Goal: Task Accomplishment & Management: Complete application form

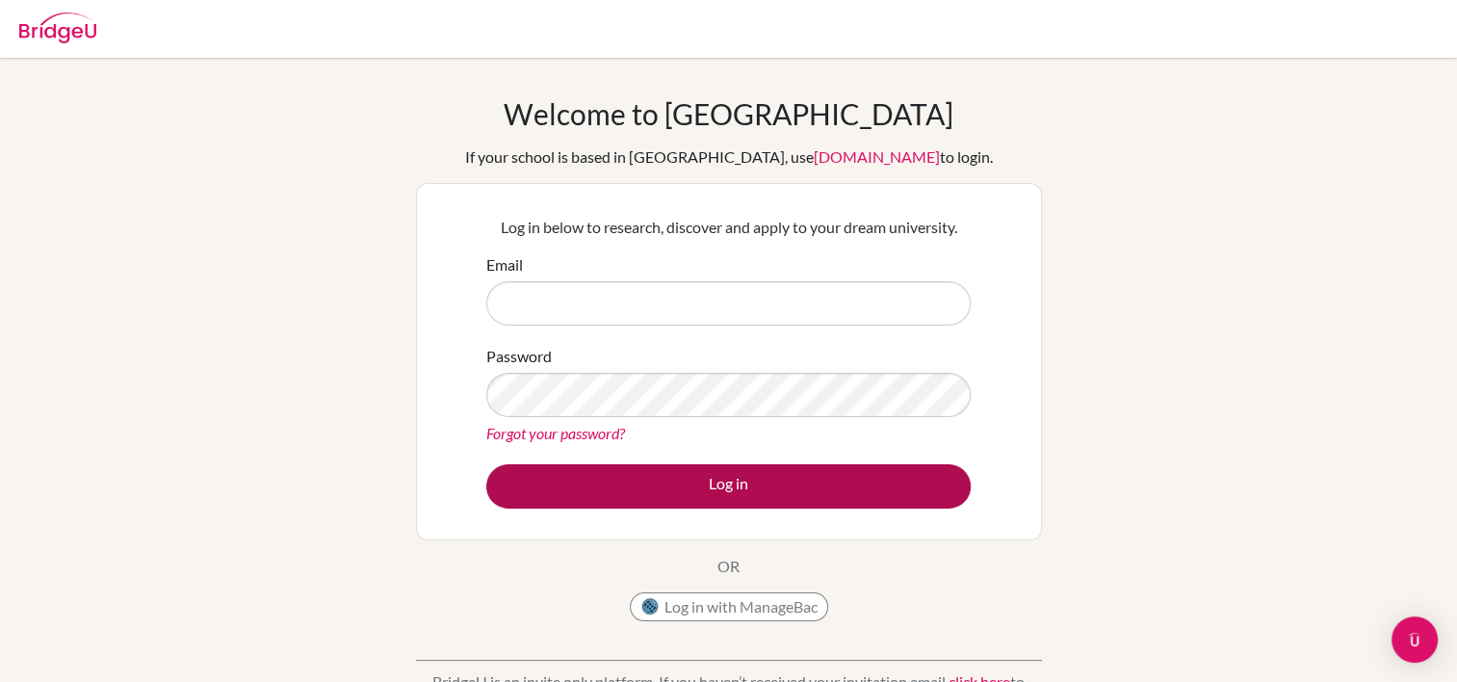
type input "[EMAIL_ADDRESS][DOMAIN_NAME]"
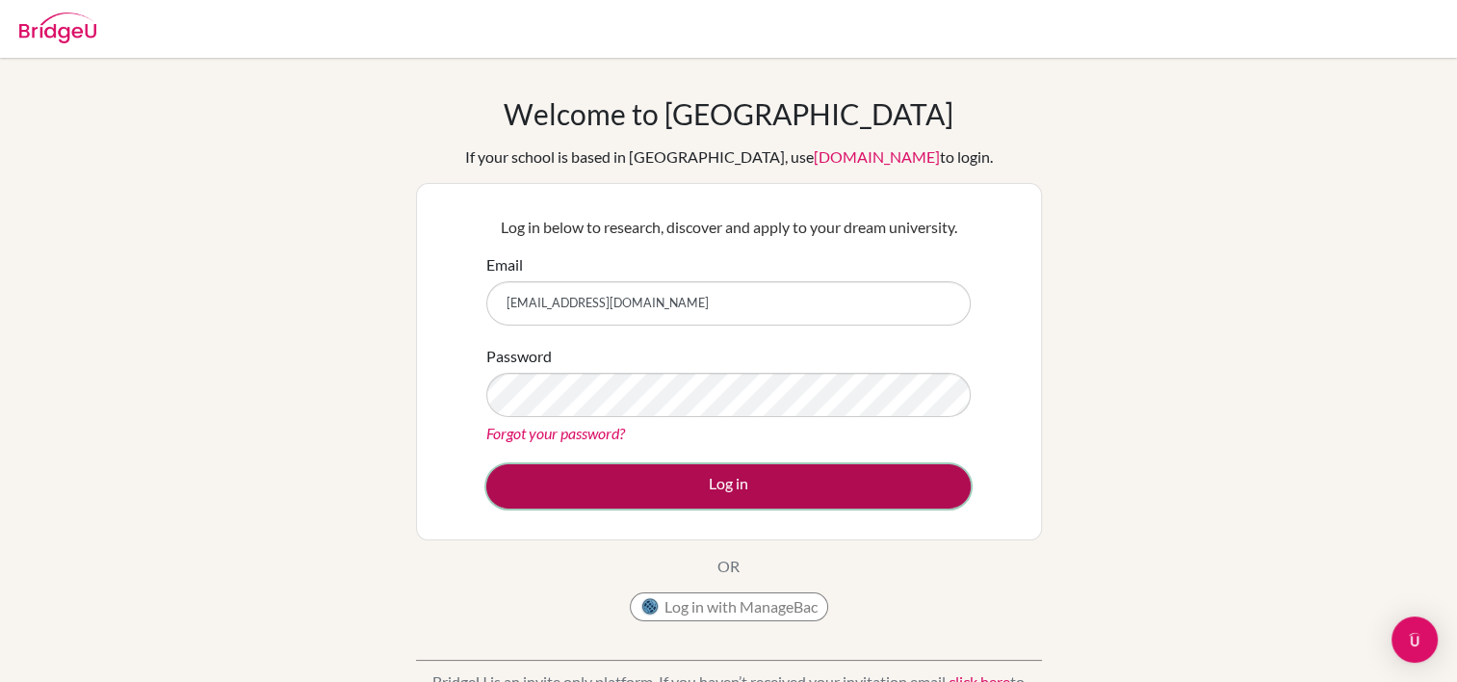
click at [785, 481] on button "Log in" at bounding box center [728, 486] width 485 height 44
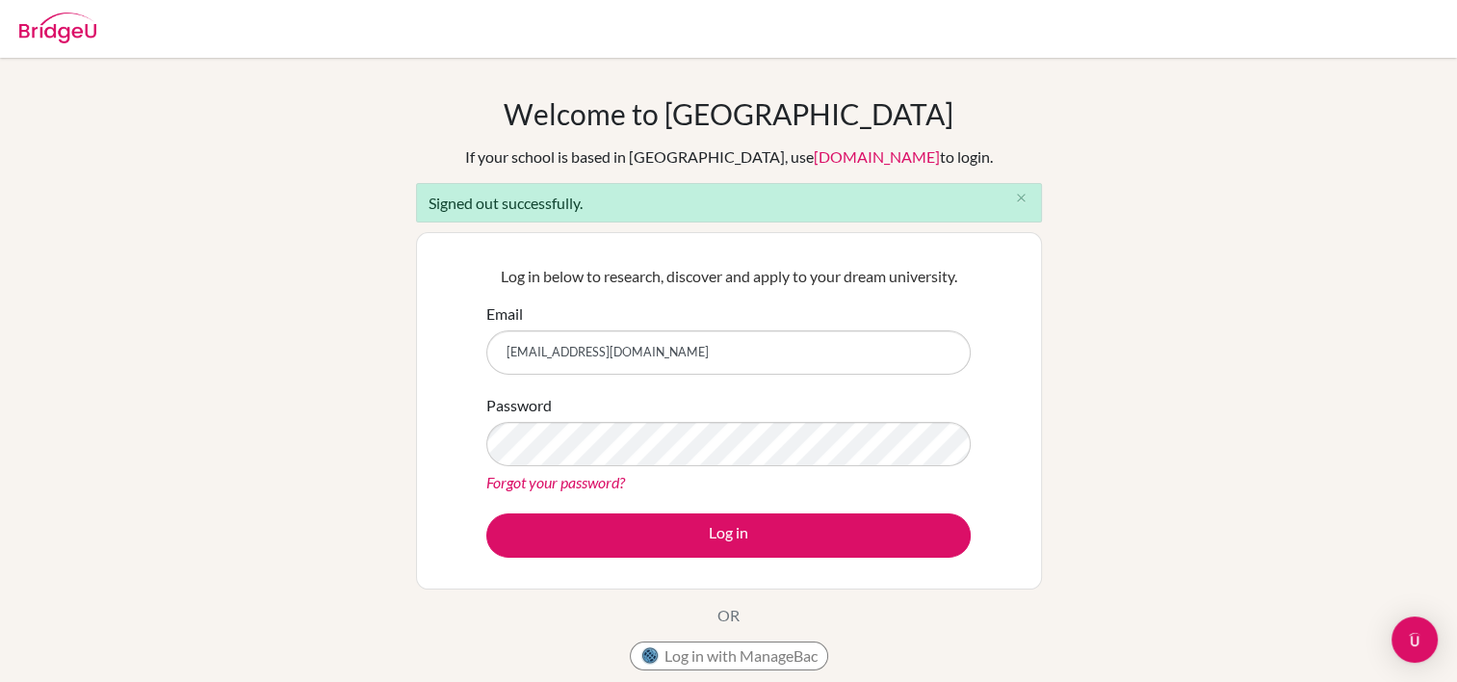
drag, startPoint x: 435, startPoint y: 343, endPoint x: 416, endPoint y: 343, distance: 19.3
click at [416, 343] on div "Log in below to research, discover and apply to your dream university. Email da…" at bounding box center [729, 410] width 626 height 357
type input "dotero@robinsonschool.net"
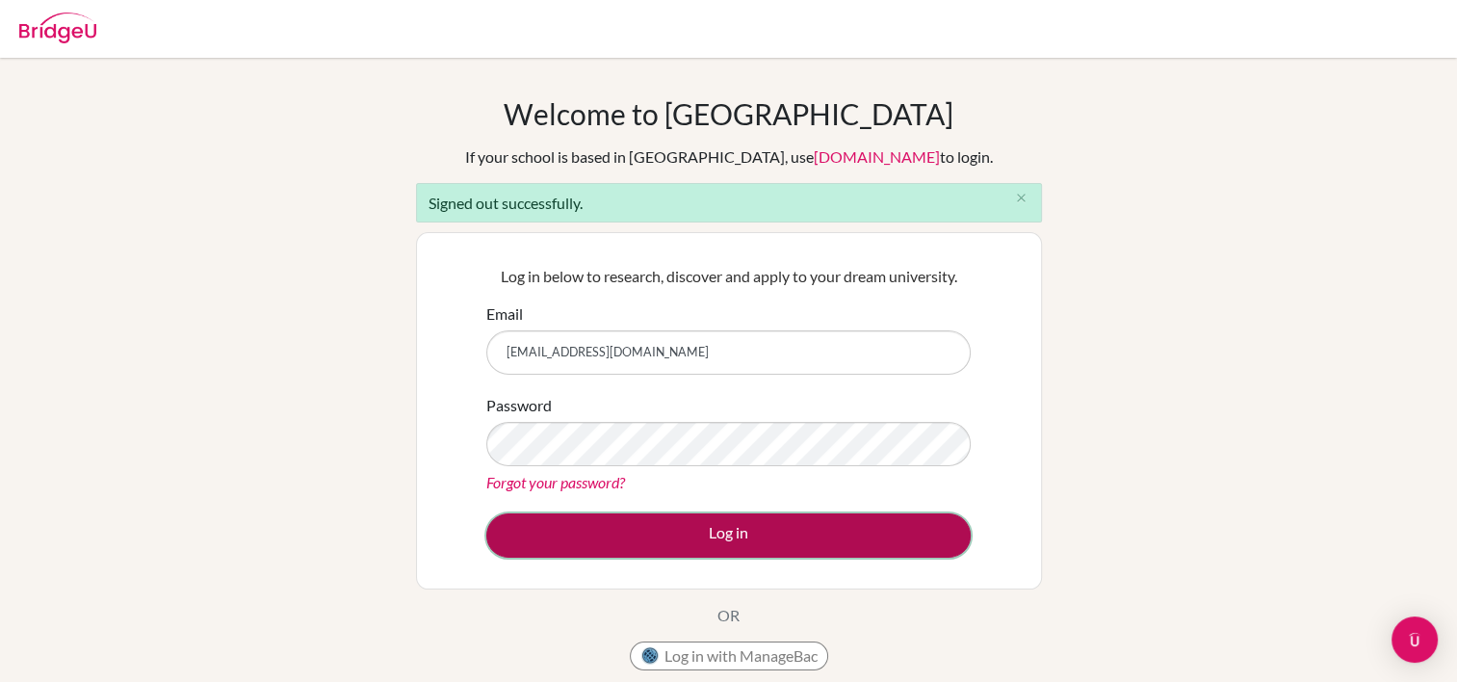
click at [709, 528] on button "Log in" at bounding box center [728, 535] width 485 height 44
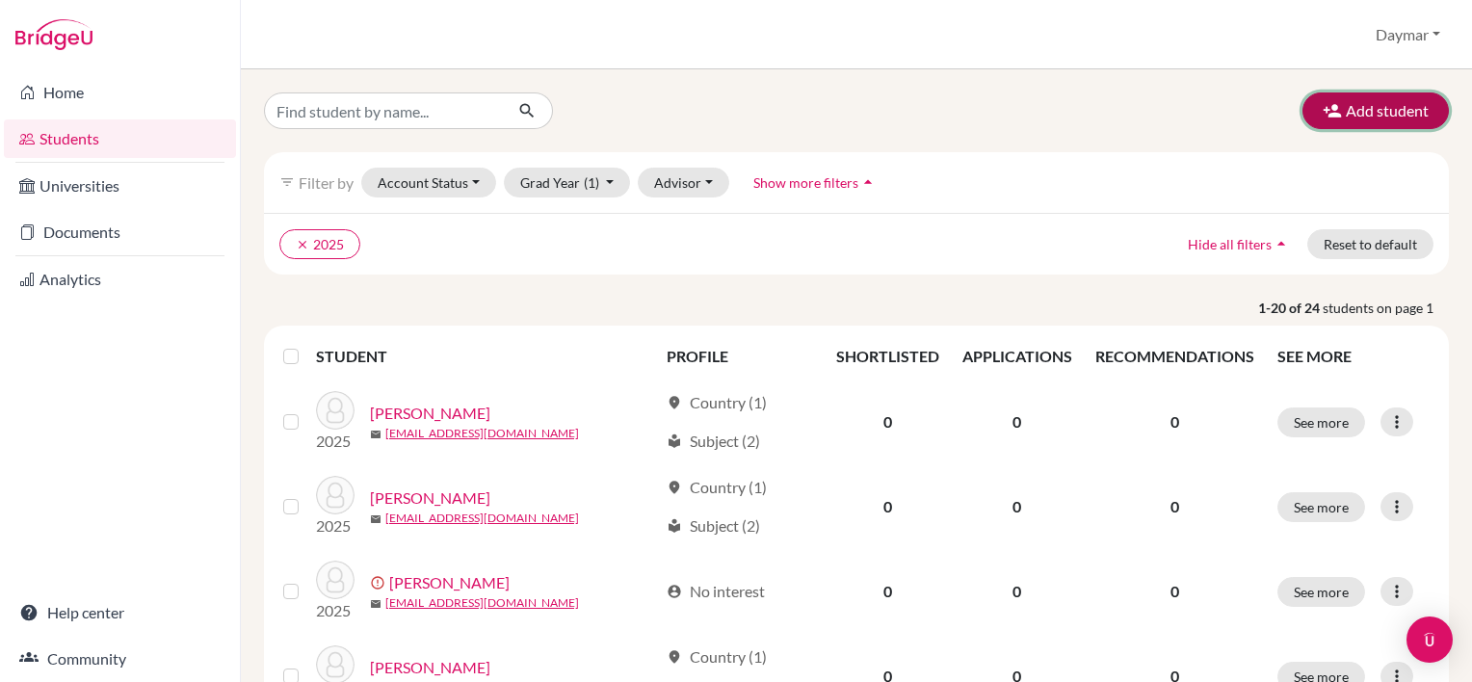
click at [1390, 100] on button "Add student" at bounding box center [1375, 110] width 146 height 37
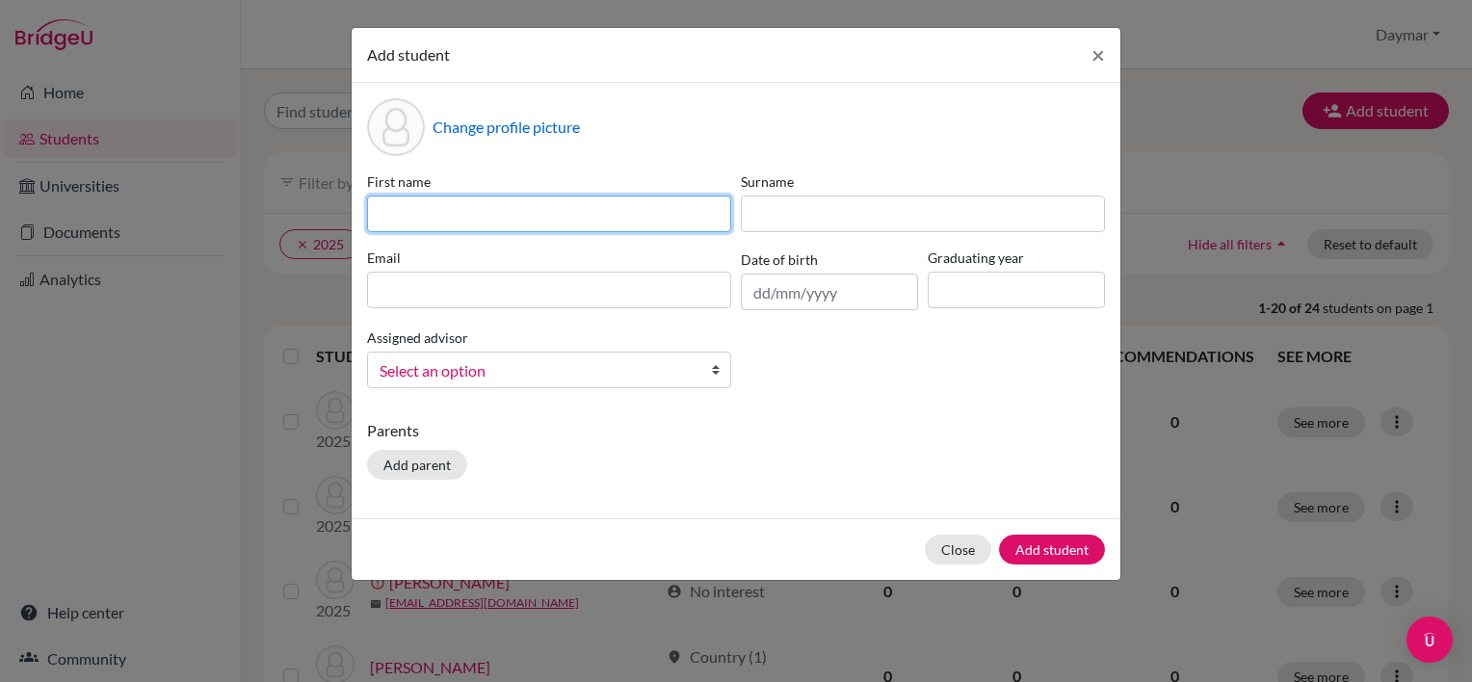
click at [466, 203] on input at bounding box center [549, 214] width 364 height 37
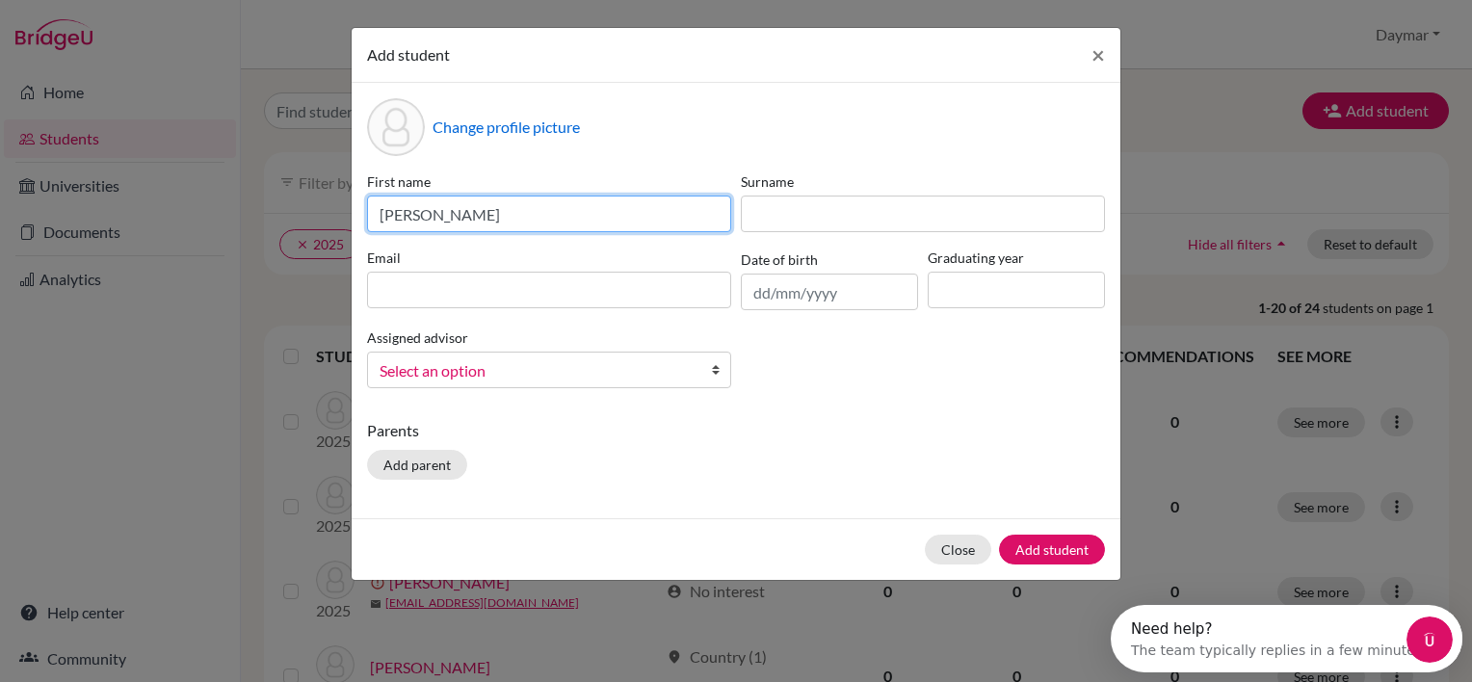
type input "Noah"
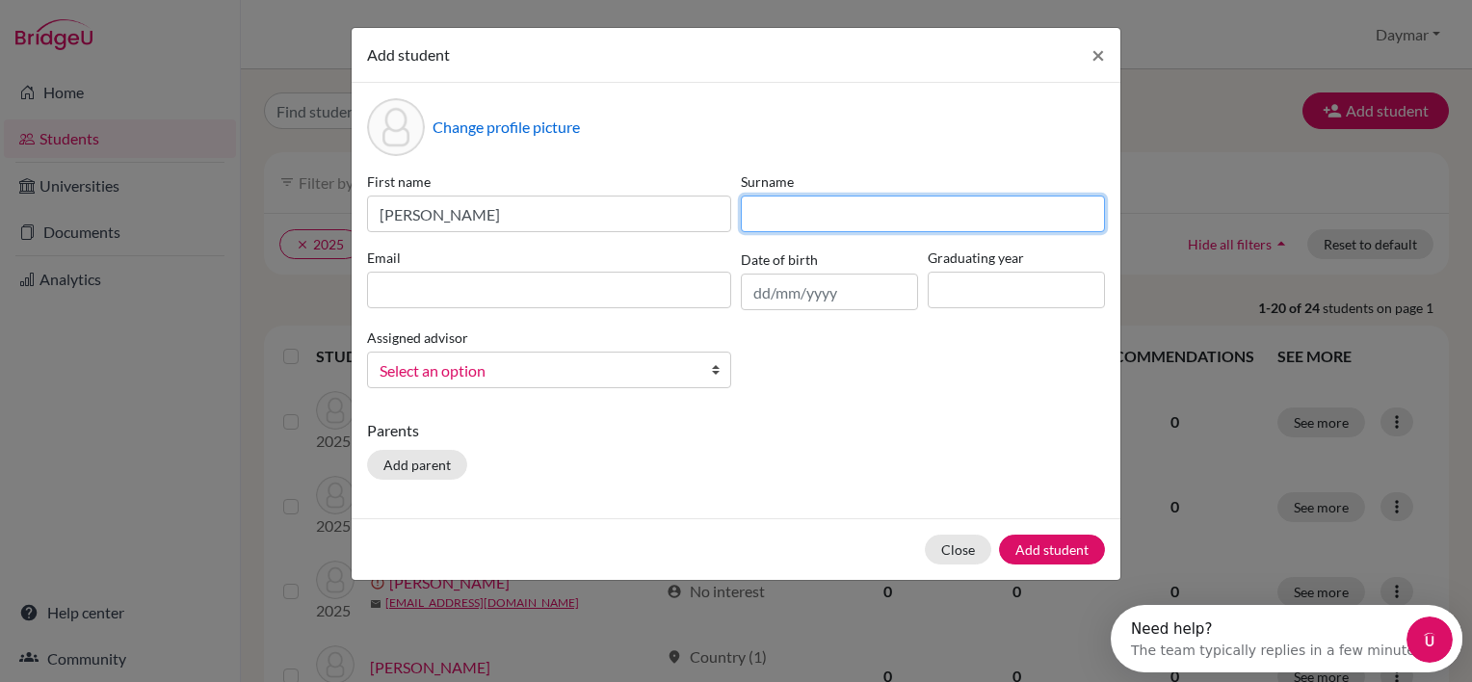
click at [818, 204] on input at bounding box center [923, 214] width 364 height 37
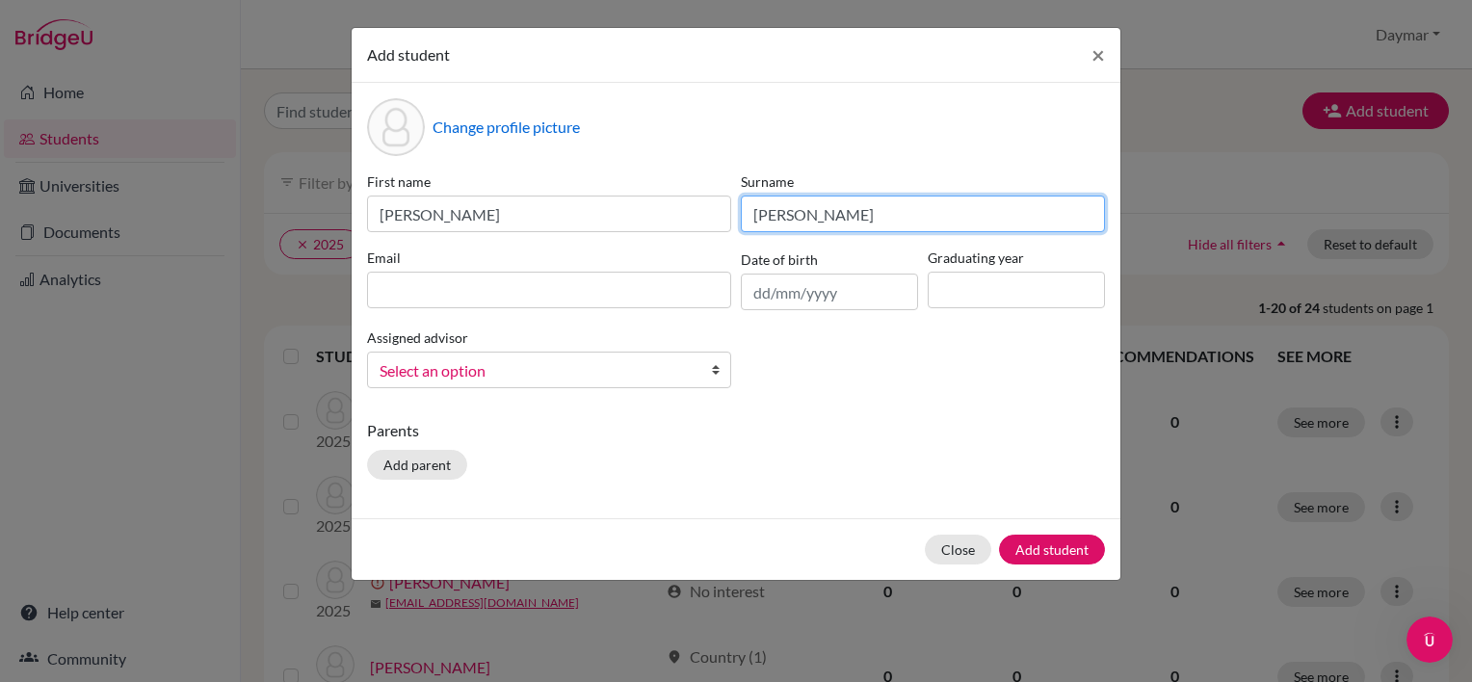
type input "Gonzalez"
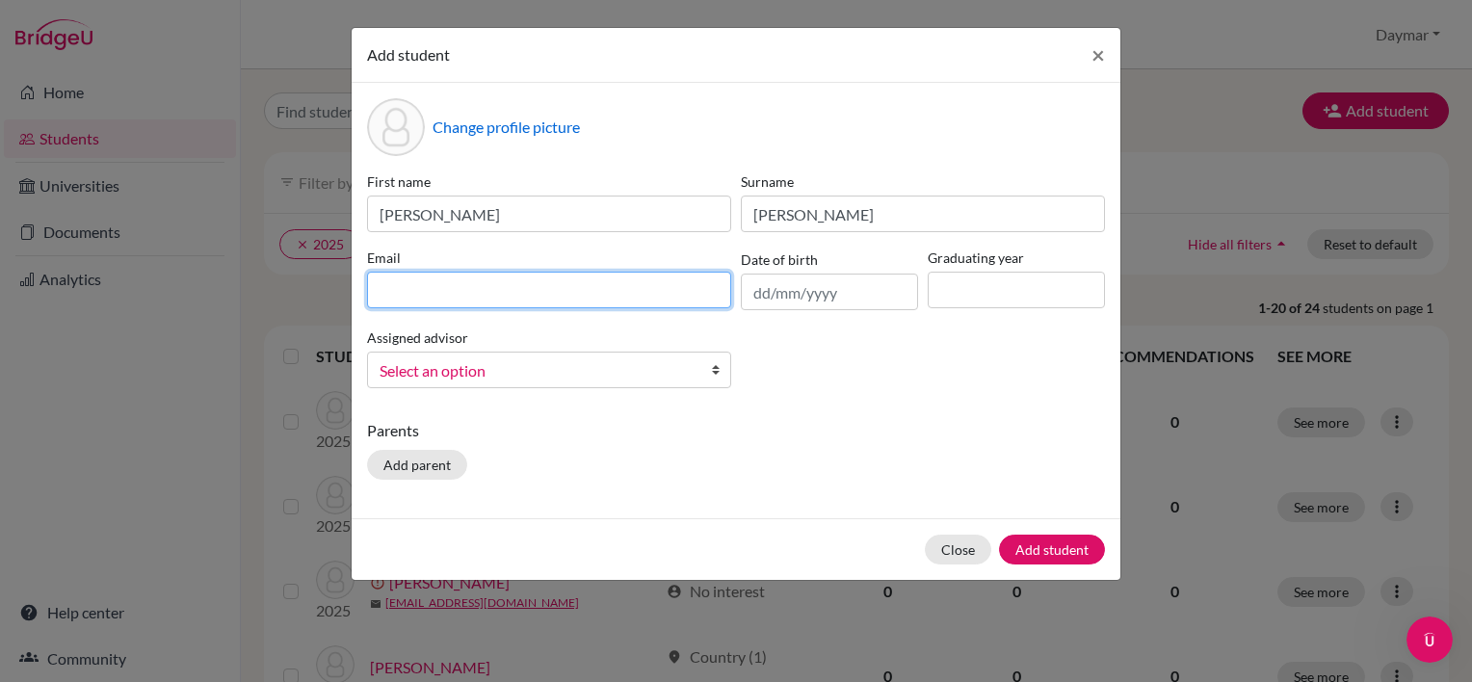
drag, startPoint x: 380, startPoint y: 290, endPoint x: 435, endPoint y: 277, distance: 57.3
click at [380, 290] on input at bounding box center [549, 290] width 364 height 37
type input "nogonzalez@robinsonschool.net"
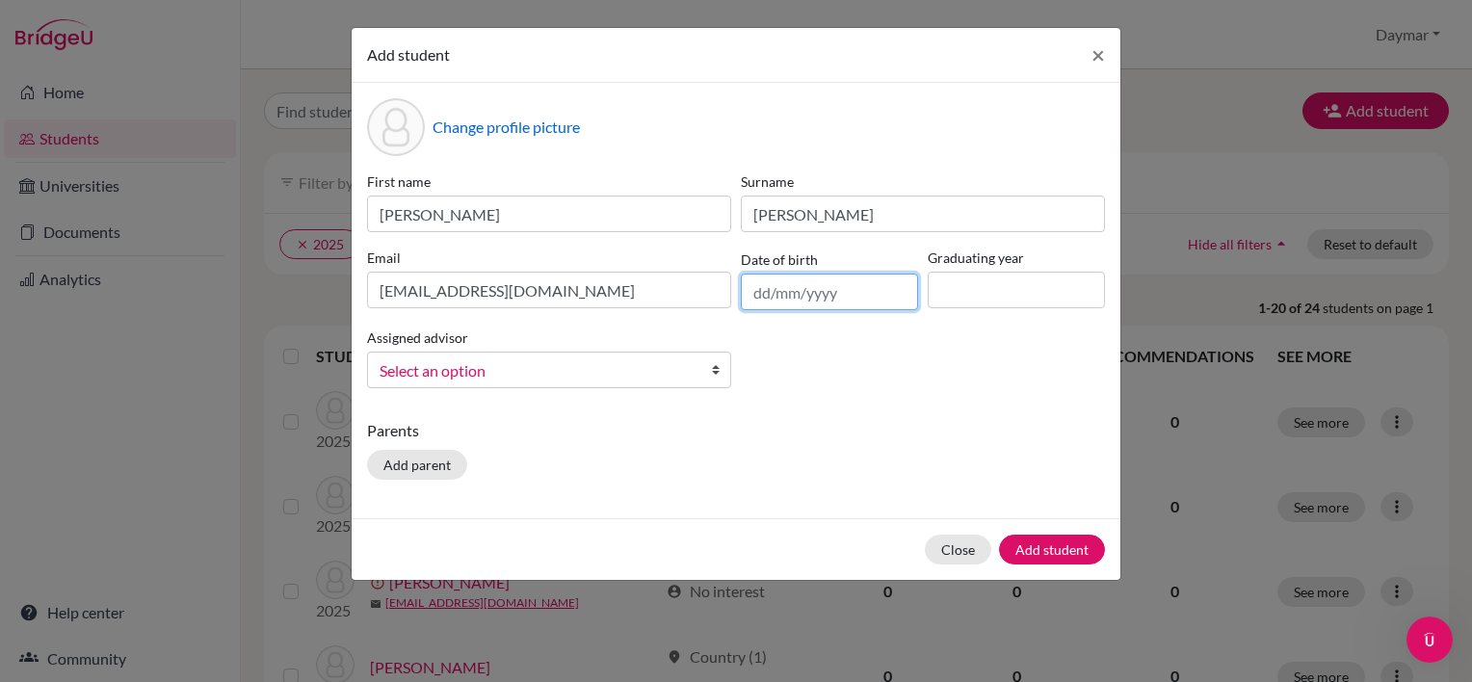
click at [774, 306] on input "text" at bounding box center [829, 292] width 177 height 37
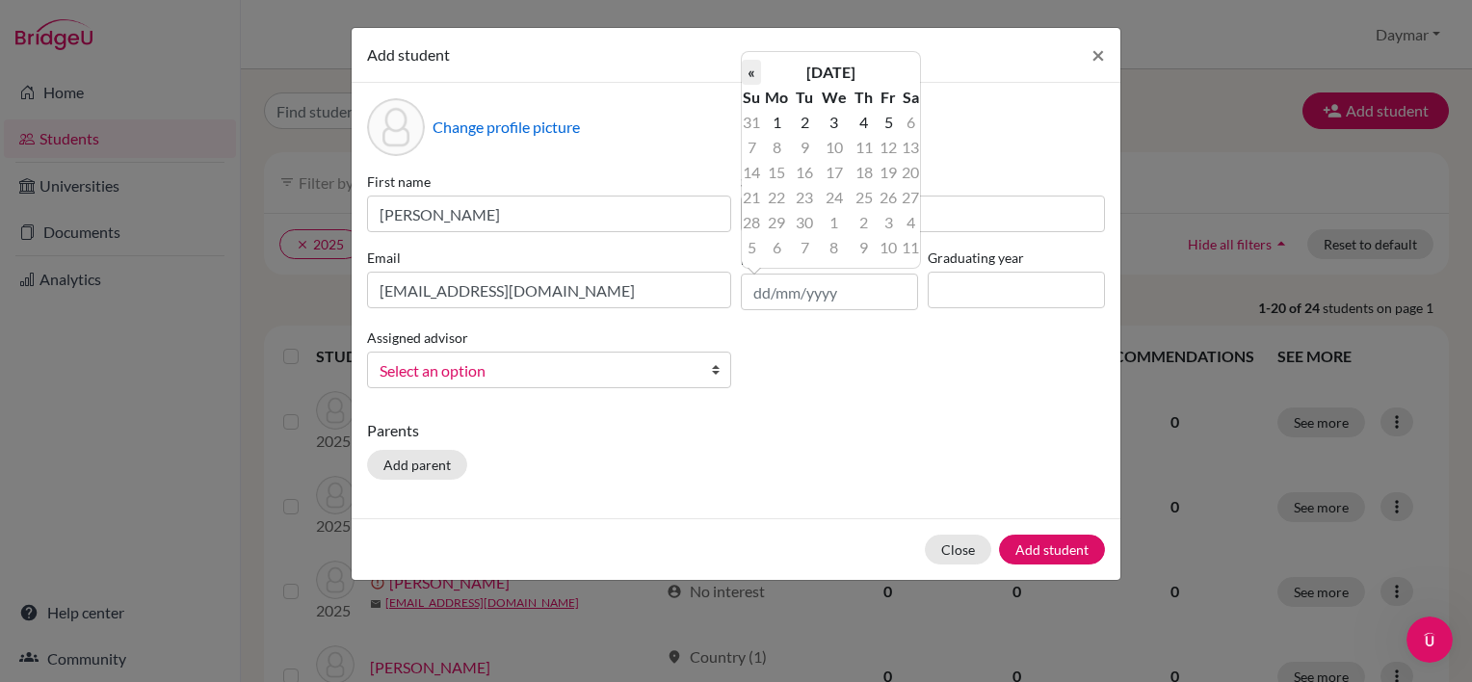
click at [751, 63] on th "«" at bounding box center [751, 72] width 19 height 25
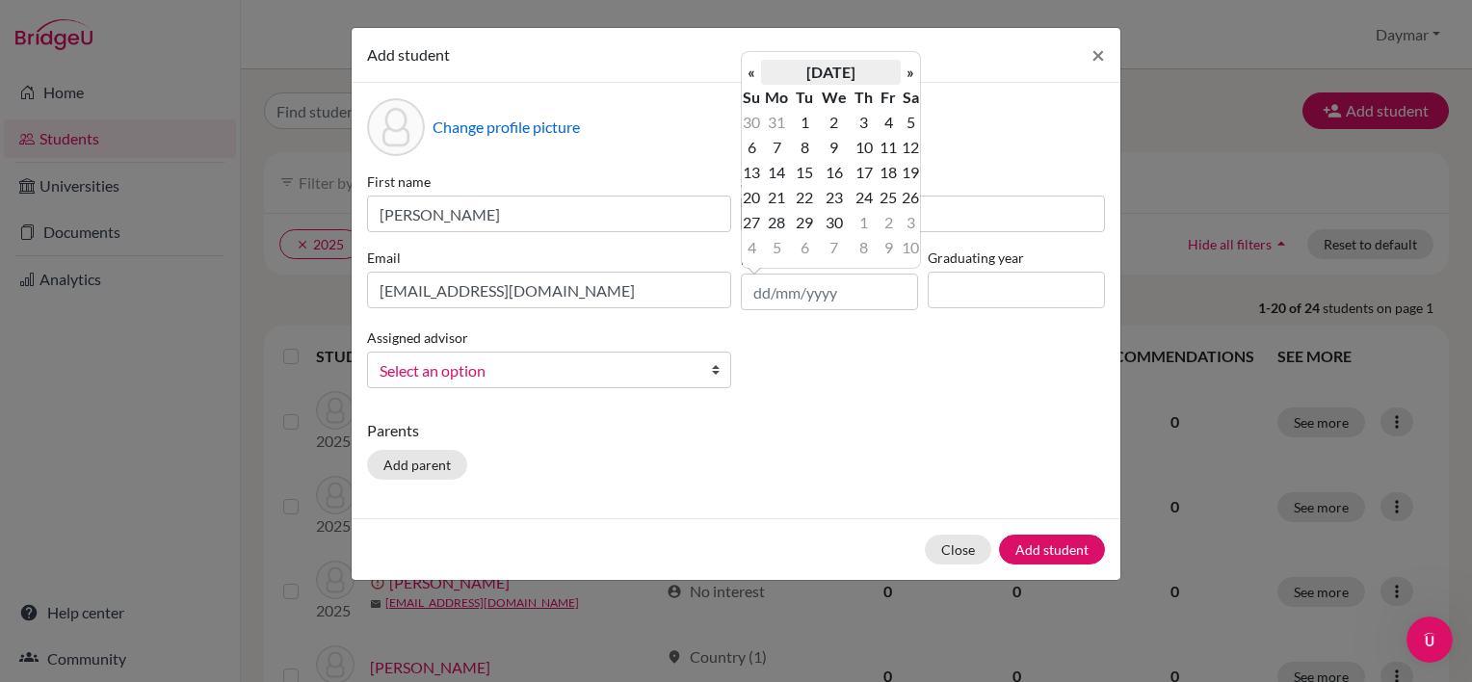
click at [826, 73] on th "April 2025" at bounding box center [831, 72] width 140 height 25
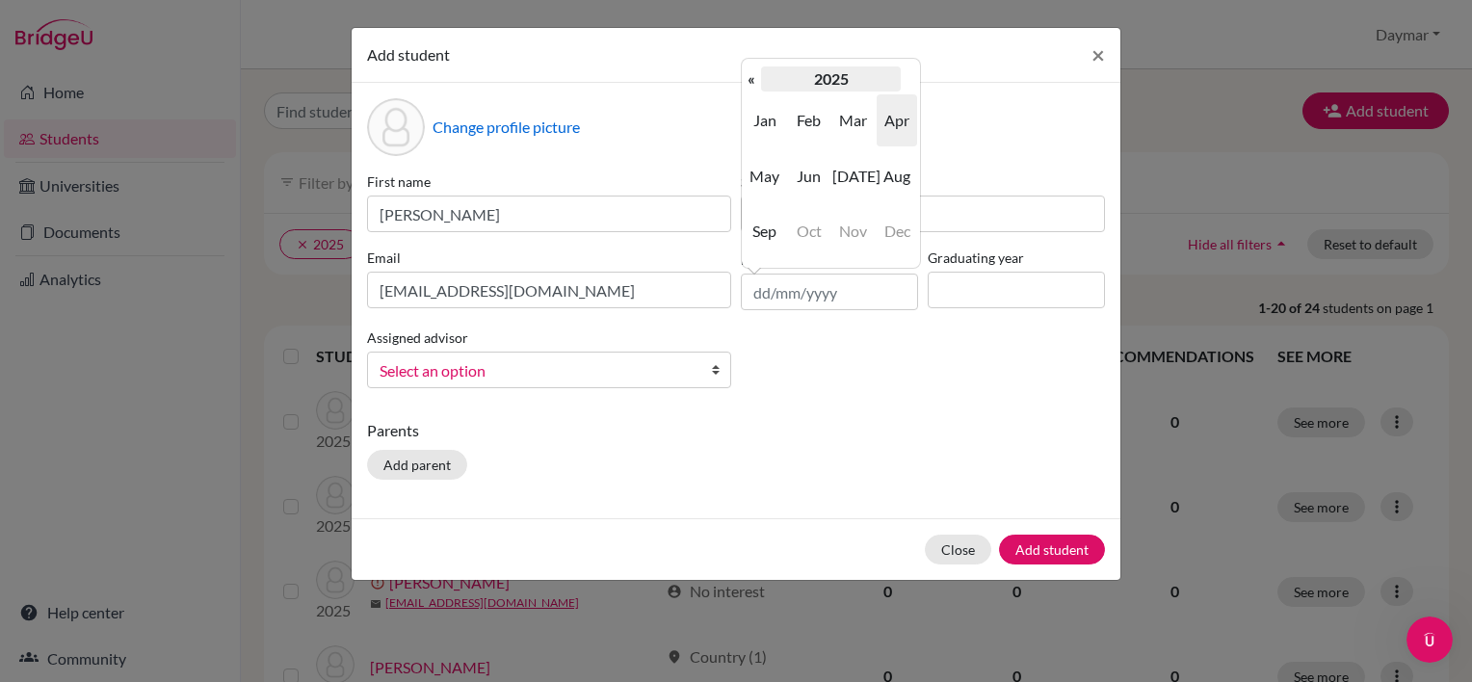
click at [844, 78] on th "2025" at bounding box center [831, 78] width 140 height 25
click at [747, 74] on th "«" at bounding box center [751, 78] width 19 height 25
click at [808, 237] on span "2008" at bounding box center [809, 231] width 40 height 52
click at [875, 173] on td "Jan Feb Mar Apr May Jun Jul Aug Sep Oct Nov Dec" at bounding box center [831, 176] width 178 height 169
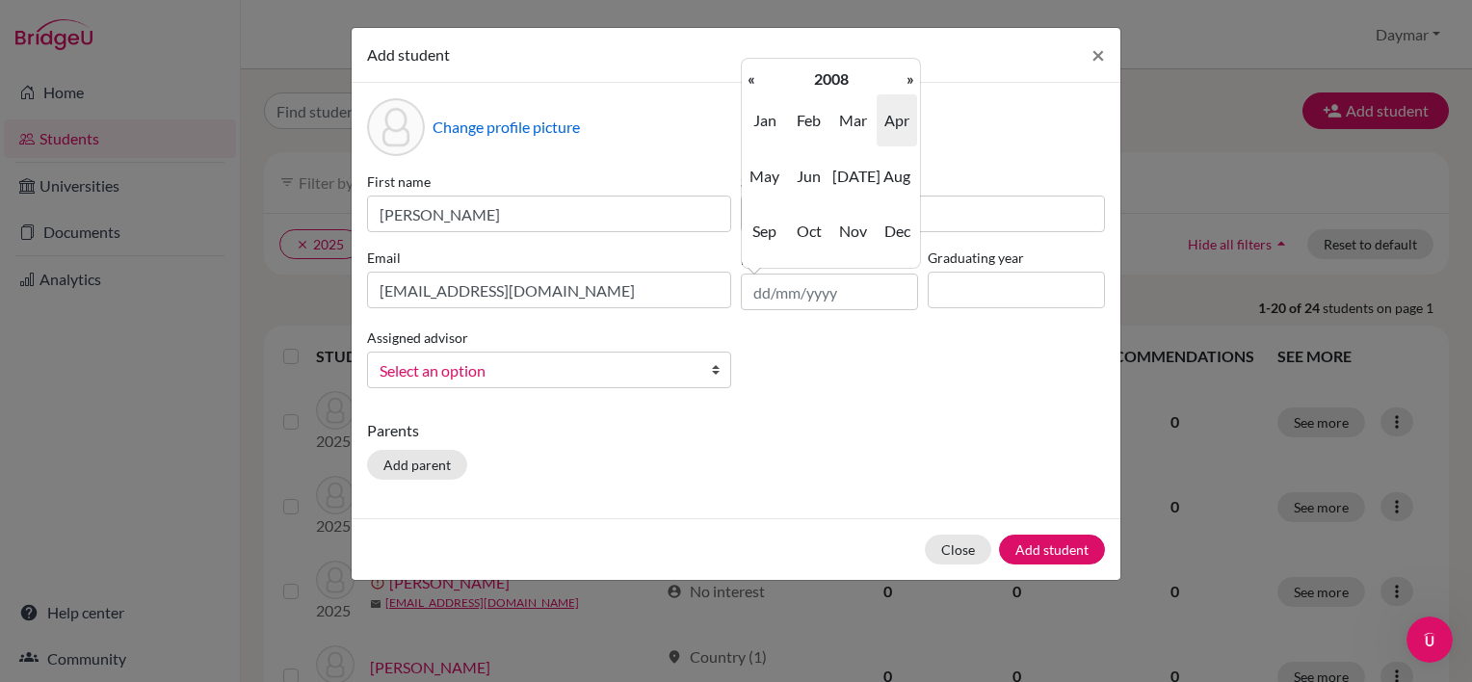
click at [865, 170] on span "Jul" at bounding box center [852, 176] width 40 height 52
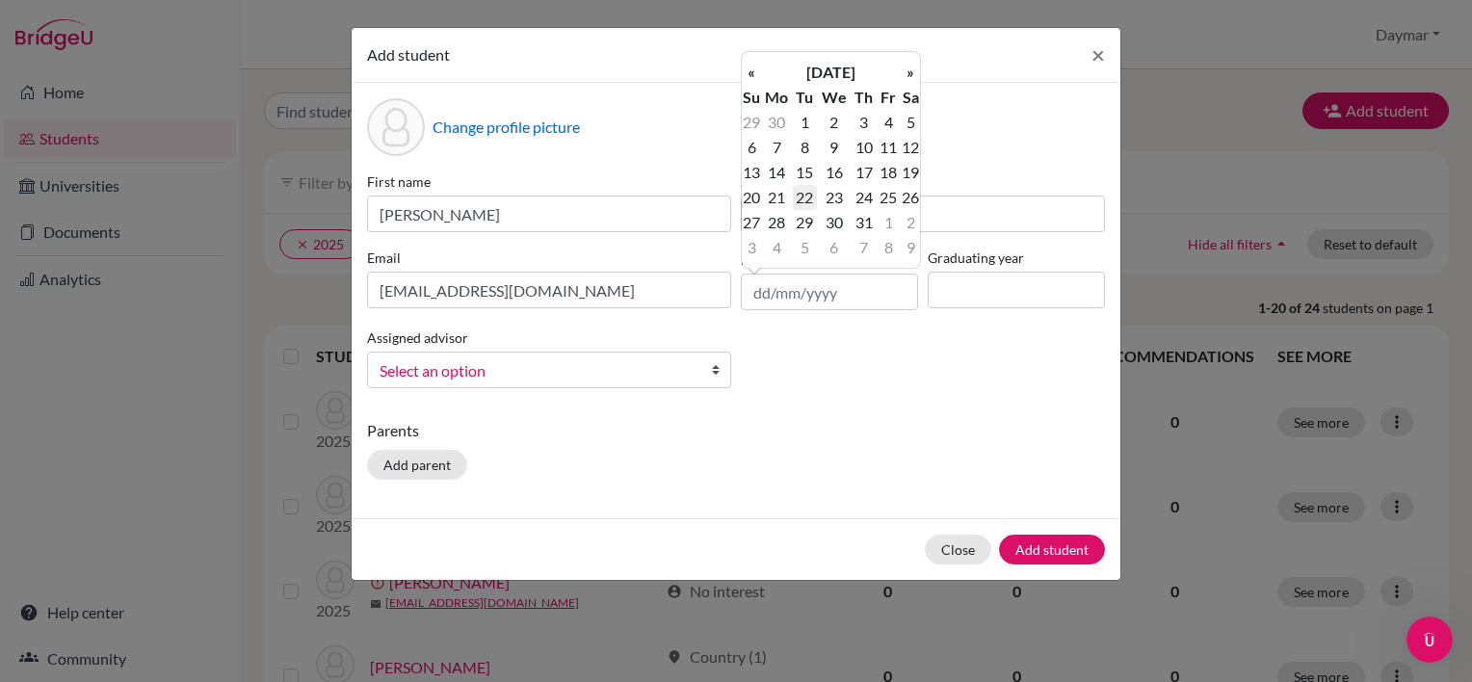
click at [802, 197] on td "22" at bounding box center [805, 197] width 24 height 25
type input "22/07/2008"
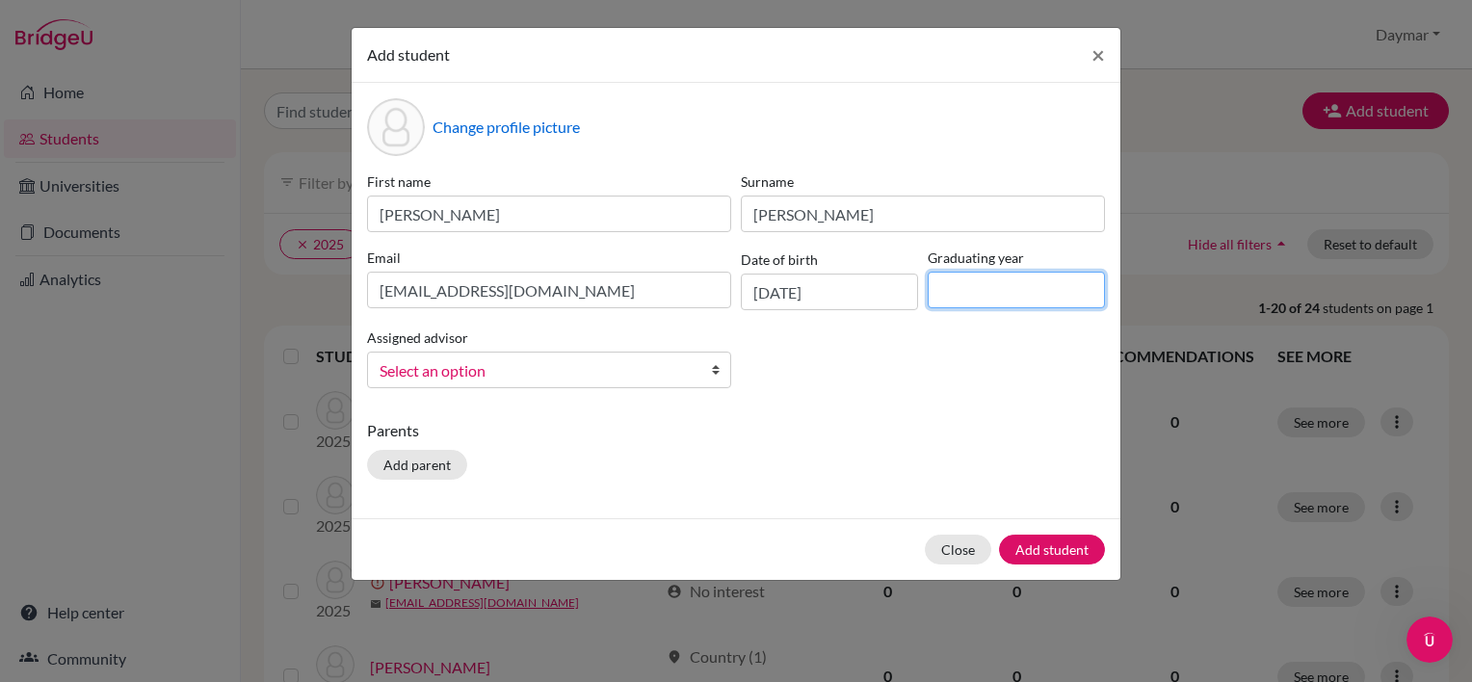
click at [1010, 281] on input at bounding box center [1016, 290] width 177 height 37
type input "2026"
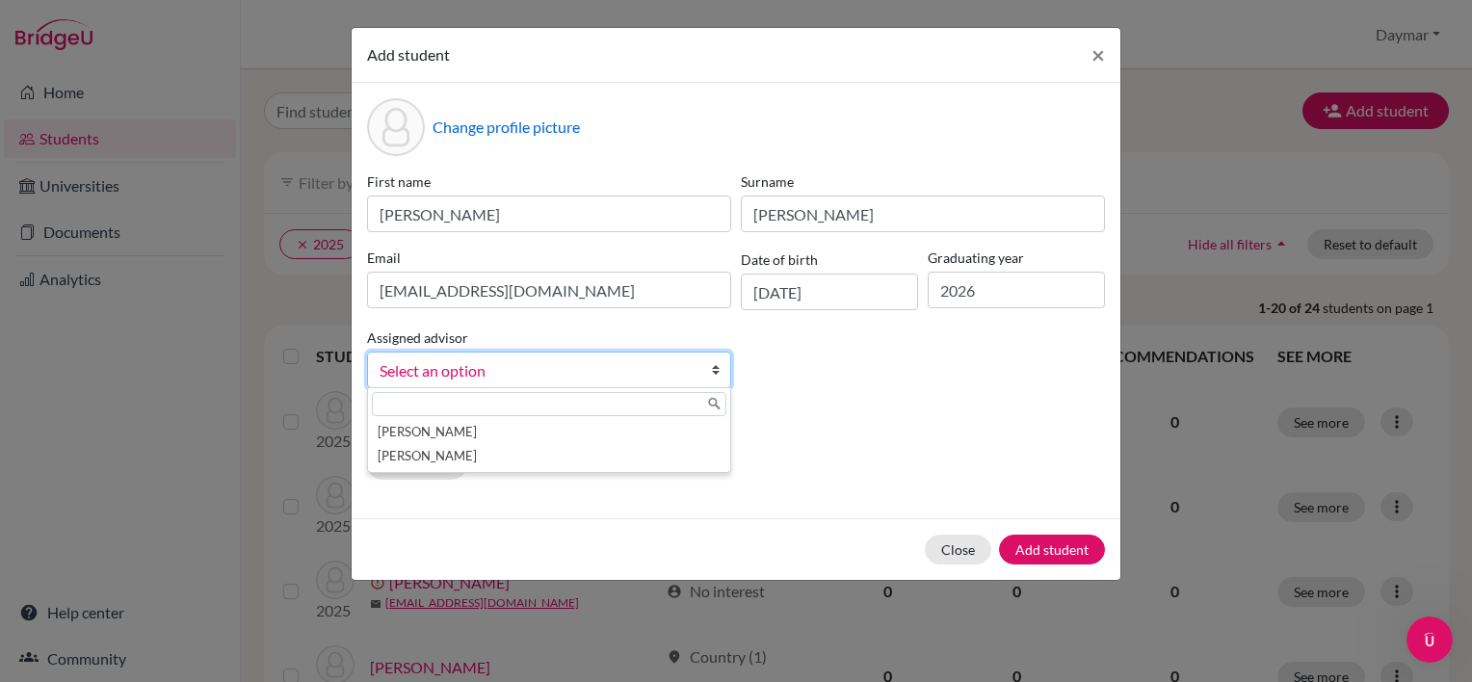
click at [909, 376] on div "First name Noah Surname Gonzalez Email nogonzalez@robinsonschool.net Date of bi…" at bounding box center [735, 287] width 747 height 232
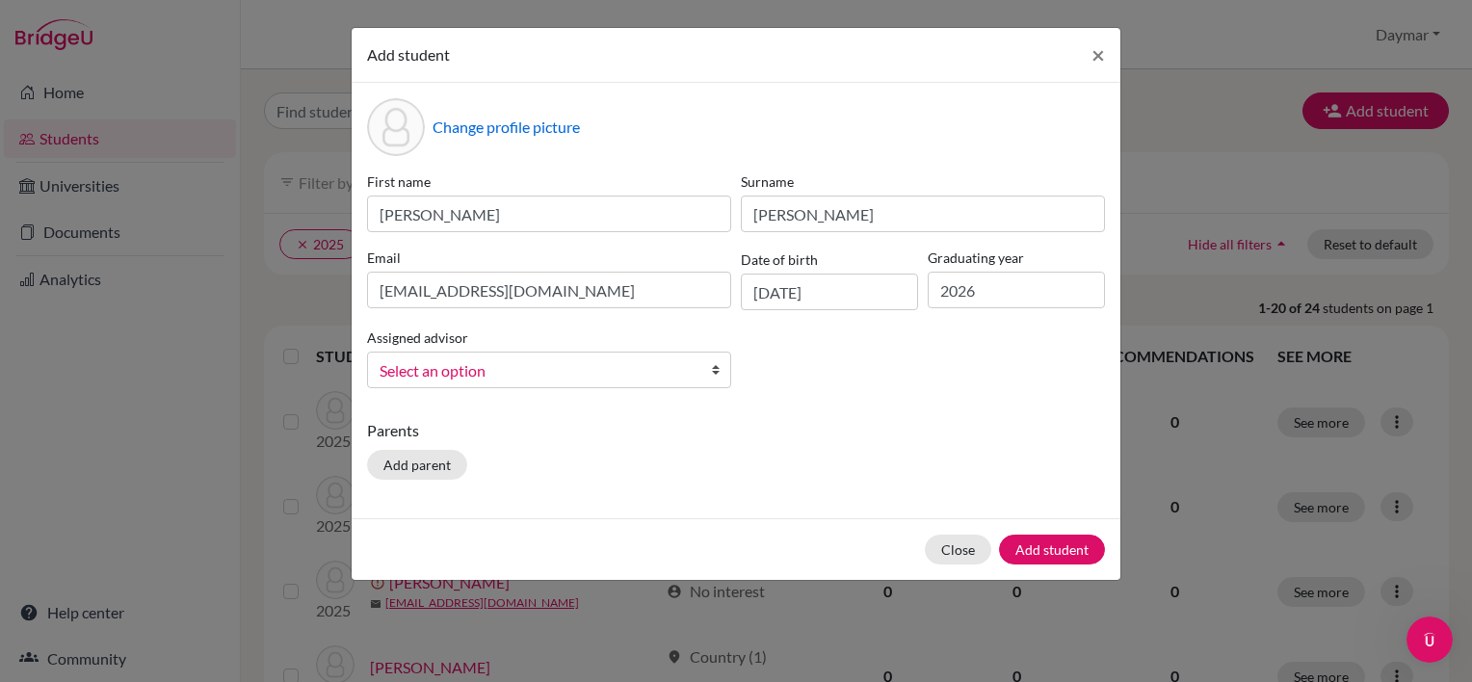
click at [490, 378] on span "Select an option" at bounding box center [537, 370] width 314 height 25
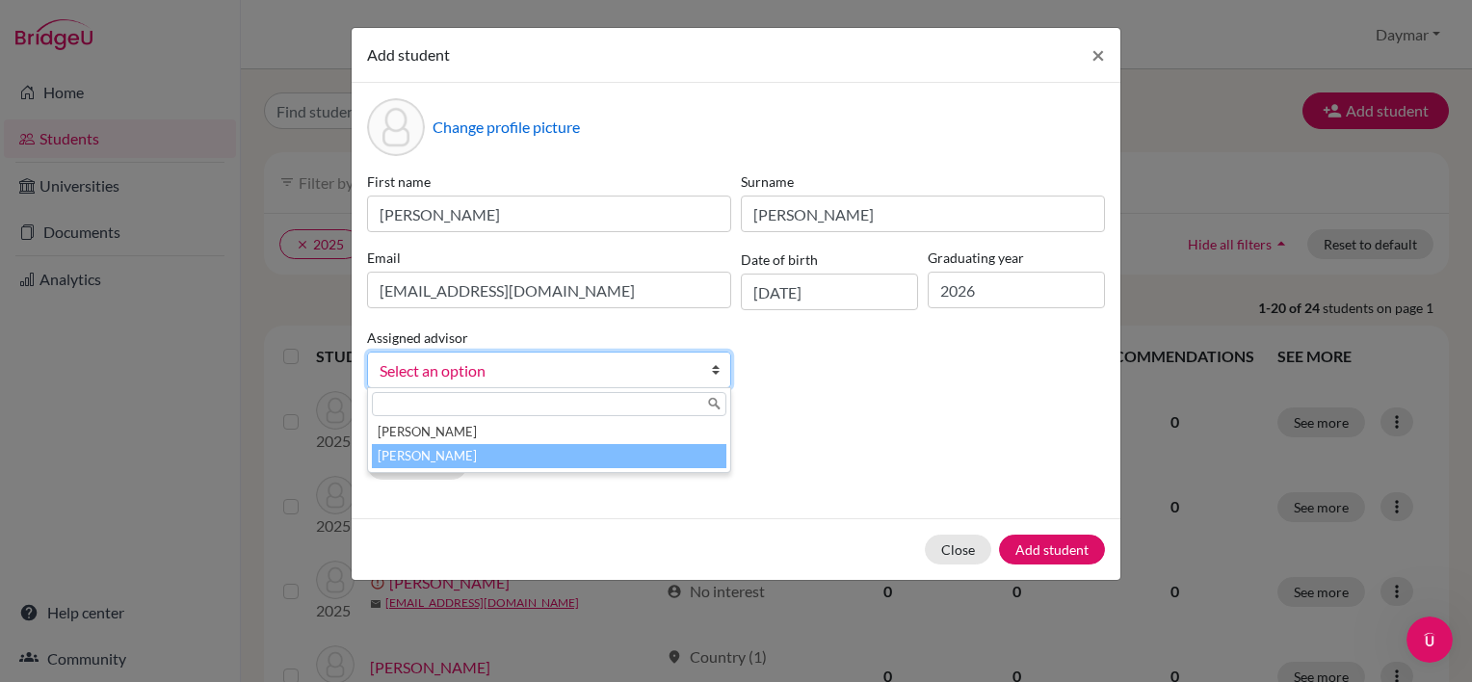
click at [422, 455] on li "Otero, Daymar" at bounding box center [549, 456] width 354 height 24
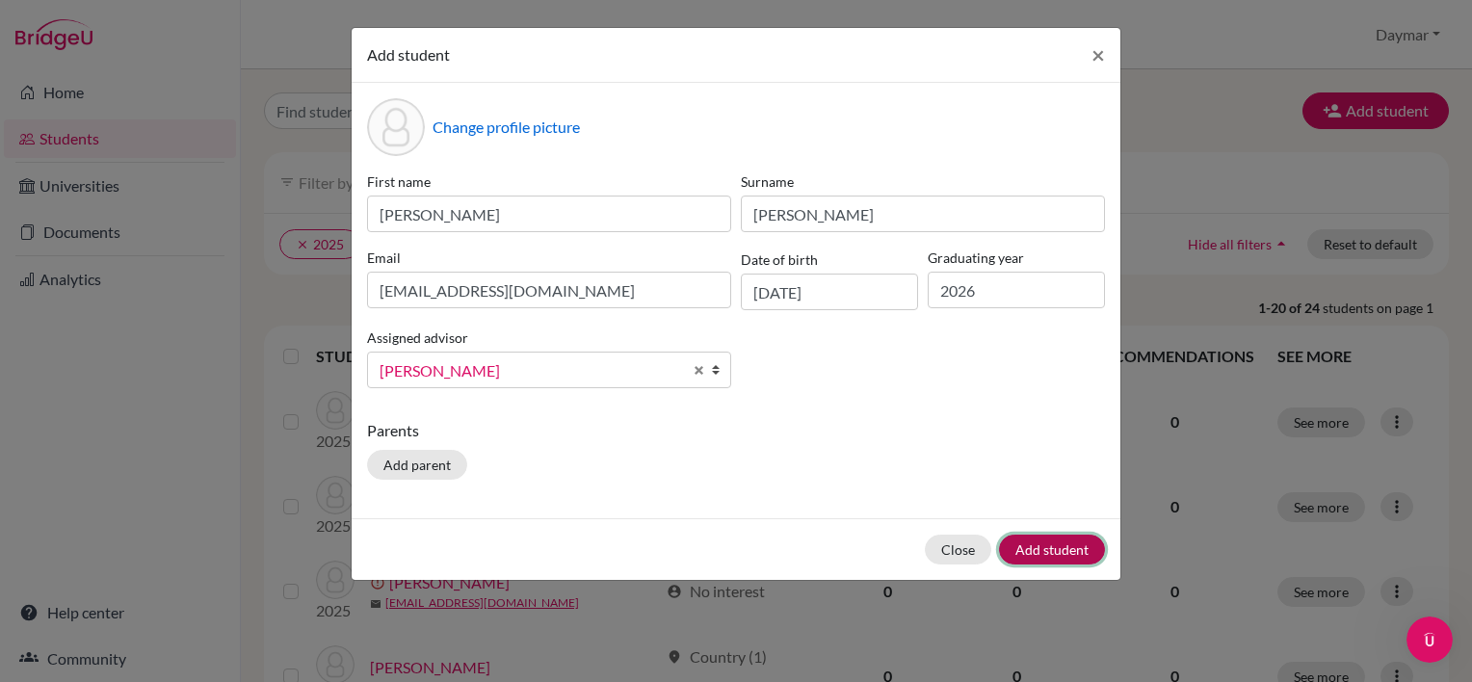
click at [1066, 546] on button "Add student" at bounding box center [1052, 550] width 106 height 30
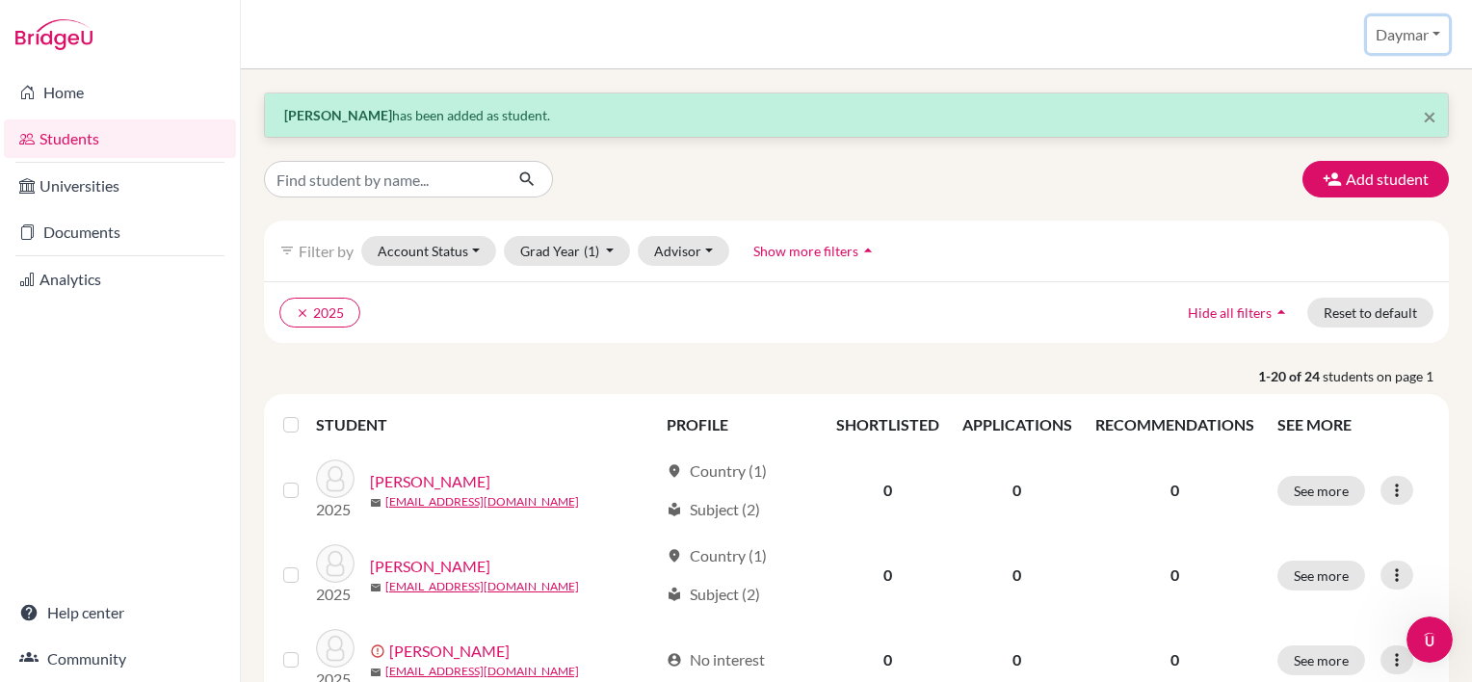
click at [1410, 37] on button "Daymar" at bounding box center [1408, 34] width 82 height 37
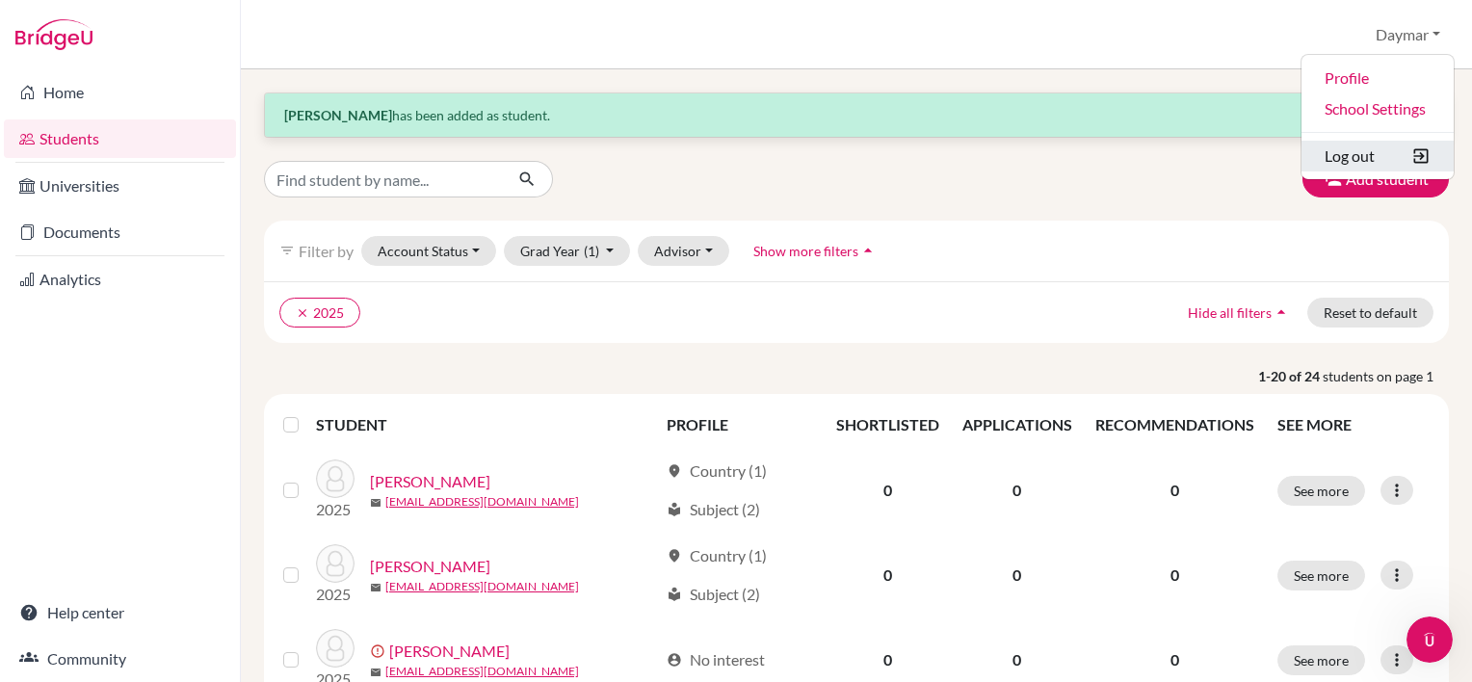
click at [1331, 150] on button "Log out" at bounding box center [1377, 156] width 152 height 31
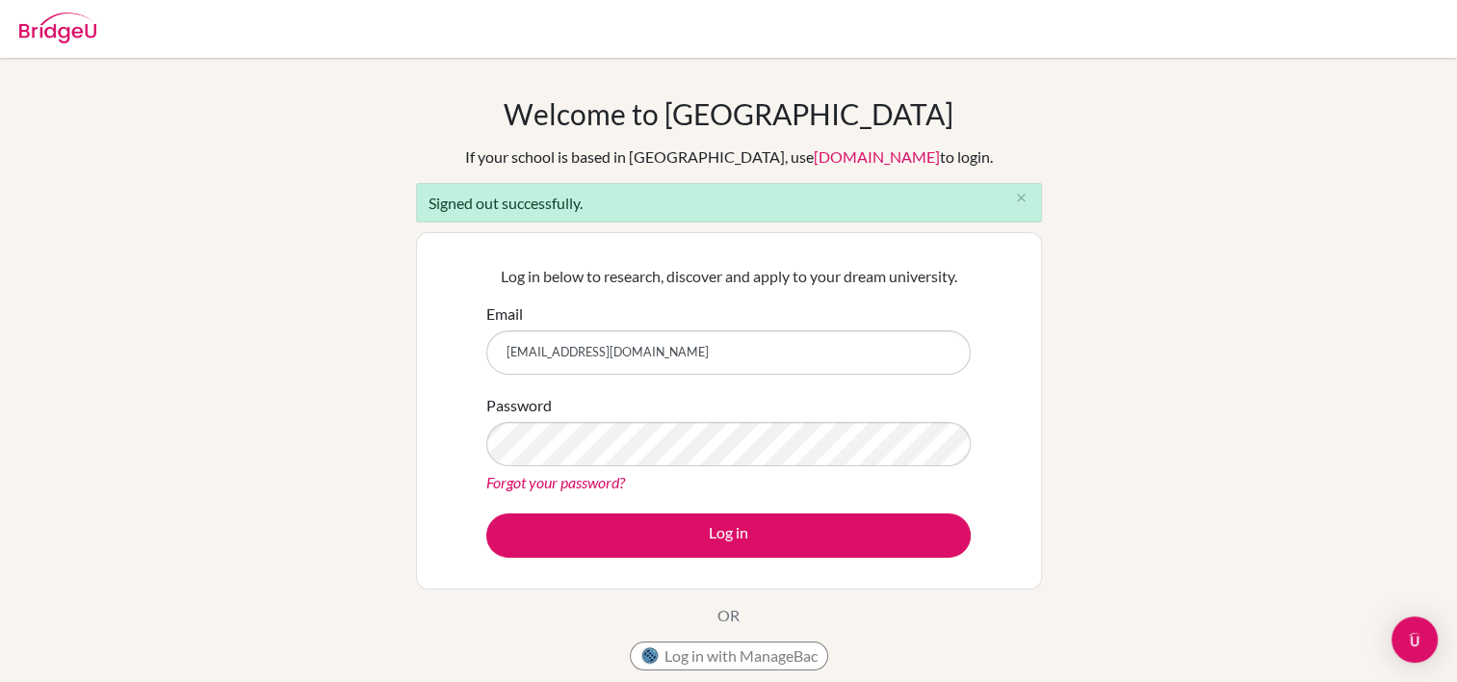
drag, startPoint x: 717, startPoint y: 354, endPoint x: 446, endPoint y: 320, distance: 272.9
click at [446, 320] on div "Log in below to research, discover and apply to your dream university. Email do…" at bounding box center [729, 410] width 626 height 357
type input "[EMAIL_ADDRESS][DOMAIN_NAME]"
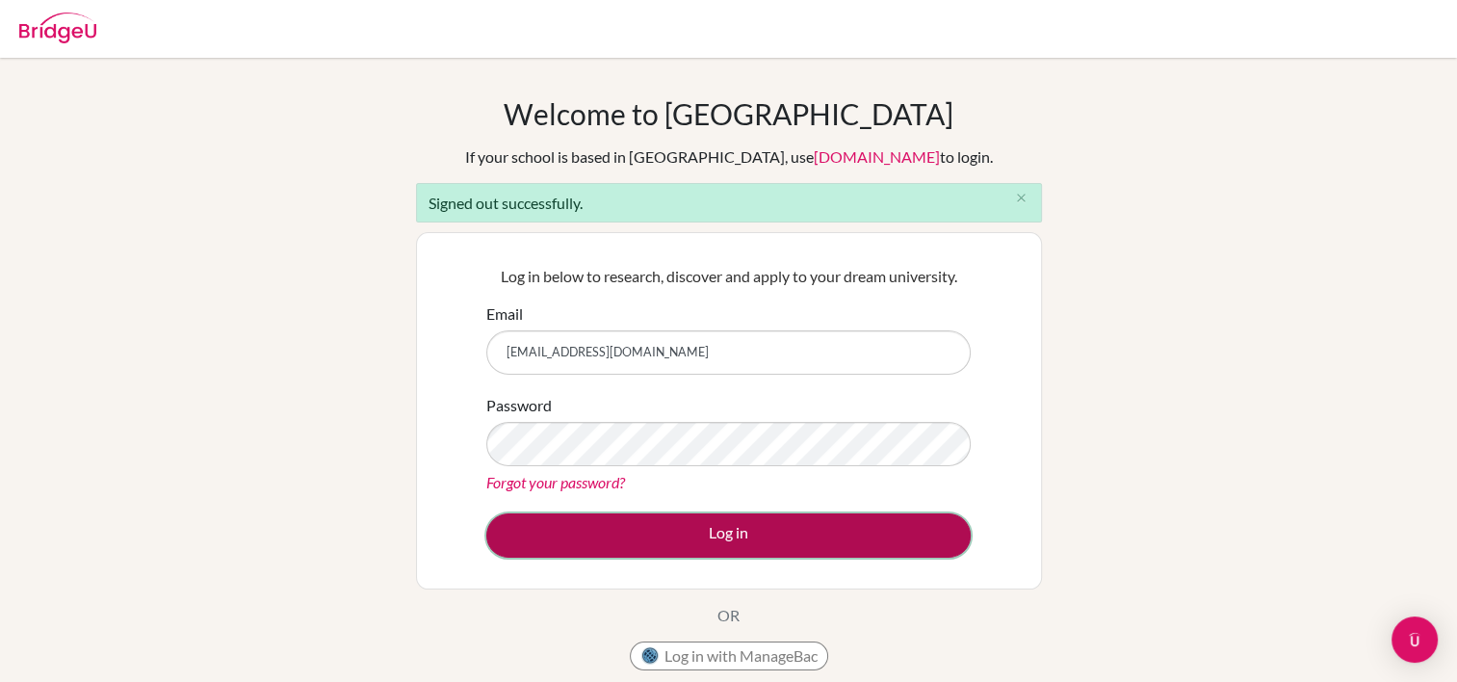
click at [651, 532] on button "Log in" at bounding box center [728, 535] width 485 height 44
